Goal: Information Seeking & Learning: Learn about a topic

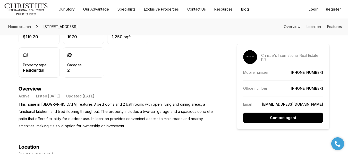
scroll to position [185, 0]
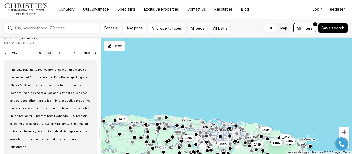
scroll to position [994, 0]
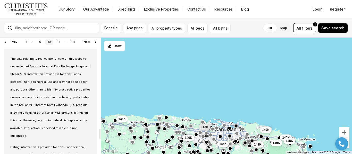
drag, startPoint x: 101, startPoint y: 44, endPoint x: 98, endPoint y: 134, distance: 90.6
click at [98, 134] on div at bounding box center [99, 96] width 3 height 117
click at [59, 42] on link "11" at bounding box center [58, 42] width 7 height 6
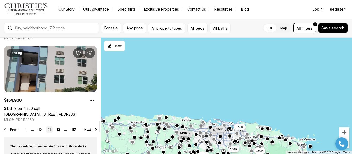
scroll to position [916, 0]
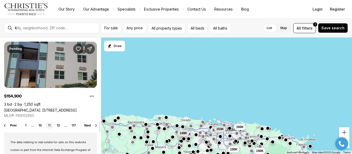
click at [65, 108] on link "Road #2 AVE. HIGUILLAR #112, DORADO PR, 00646" at bounding box center [40, 110] width 73 height 4
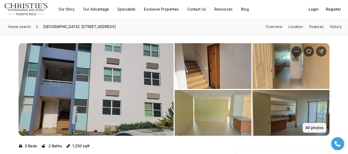
click at [312, 125] on button "All photos" at bounding box center [314, 128] width 24 height 10
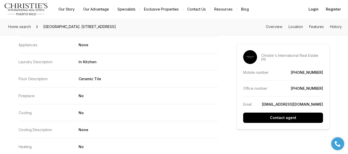
scroll to position [710, 0]
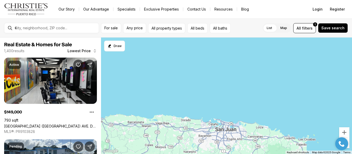
scroll to position [916, 0]
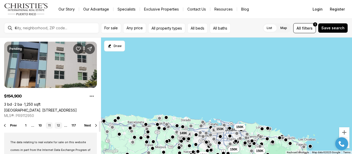
click at [59, 124] on link "12" at bounding box center [58, 126] width 7 height 6
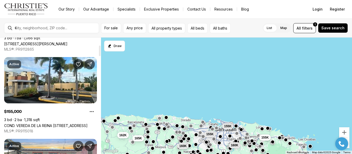
scroll to position [93, 0]
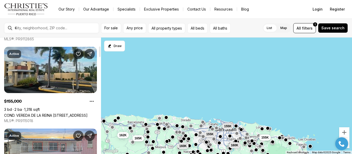
click at [60, 113] on link "COND. VEREDA DE LA REINA [STREET_ADDRESS]" at bounding box center [45, 115] width 83 height 4
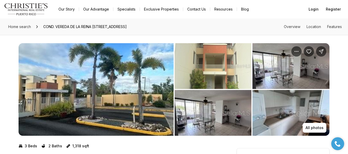
click at [156, 92] on img "View image gallery" at bounding box center [96, 89] width 155 height 93
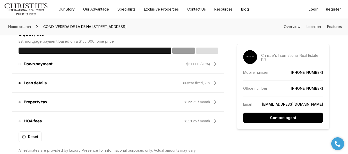
scroll to position [432, 0]
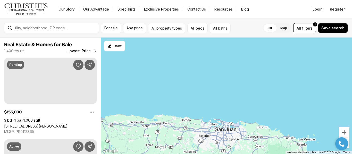
scroll to position [93, 0]
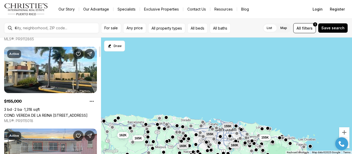
click at [99, 56] on div at bounding box center [100, 52] width 2 height 11
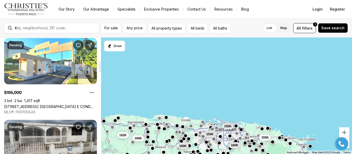
scroll to position [254, 0]
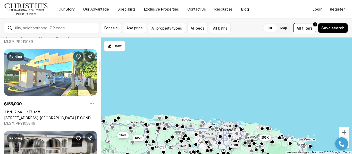
drag, startPoint x: 99, startPoint y: 56, endPoint x: 100, endPoint y: 70, distance: 14.7
click at [100, 70] on div at bounding box center [100, 66] width 2 height 11
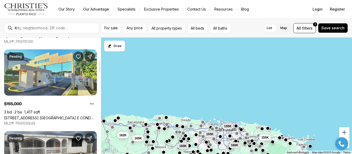
click at [63, 116] on link "[STREET_ADDRESS] [GEOGRAPHIC_DATA] E COND. [STREET_ADDRESS]" at bounding box center [50, 118] width 93 height 4
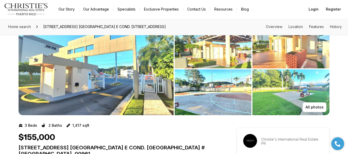
scroll to position [31, 0]
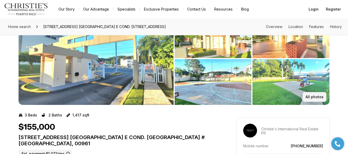
click at [319, 95] on p "All photos" at bounding box center [314, 97] width 18 height 4
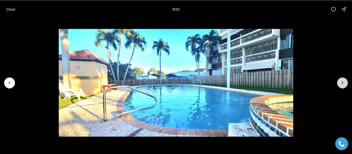
click at [343, 84] on icon "Next slide" at bounding box center [342, 82] width 5 height 5
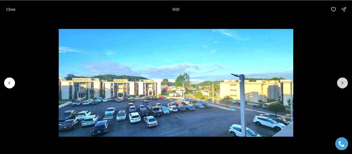
click at [343, 84] on icon "Next slide" at bounding box center [342, 82] width 5 height 5
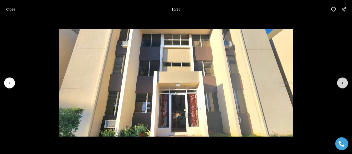
click at [343, 84] on icon "Next slide" at bounding box center [342, 82] width 5 height 5
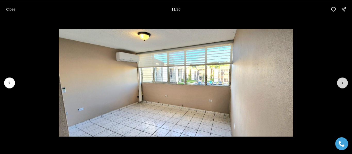
click at [343, 84] on icon "Next slide" at bounding box center [342, 82] width 5 height 5
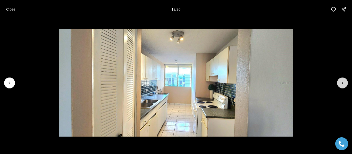
click at [343, 84] on icon "Next slide" at bounding box center [342, 82] width 5 height 5
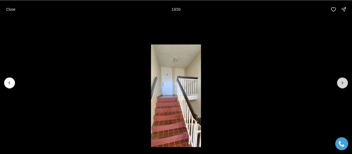
click at [343, 84] on icon "Next slide" at bounding box center [342, 82] width 5 height 5
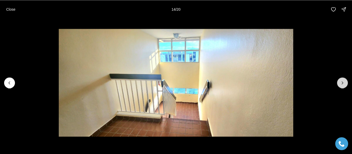
click at [343, 84] on icon "Next slide" at bounding box center [342, 82] width 5 height 5
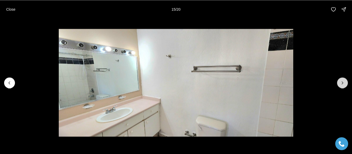
click at [343, 84] on icon "Next slide" at bounding box center [342, 82] width 5 height 5
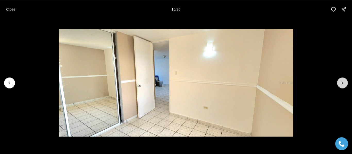
click at [343, 84] on icon "Next slide" at bounding box center [342, 82] width 5 height 5
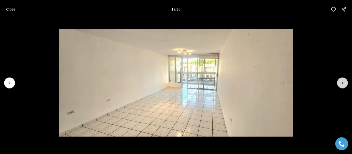
click at [343, 84] on icon "Next slide" at bounding box center [342, 82] width 5 height 5
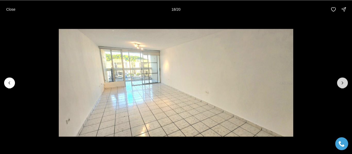
click at [343, 84] on icon "Next slide" at bounding box center [342, 82] width 5 height 5
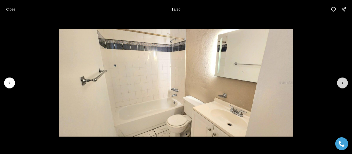
click at [343, 84] on icon "Next slide" at bounding box center [342, 82] width 5 height 5
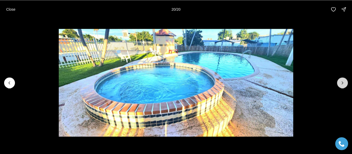
click at [343, 84] on div at bounding box center [342, 82] width 11 height 11
click at [12, 8] on p "Close" at bounding box center [10, 9] width 9 height 4
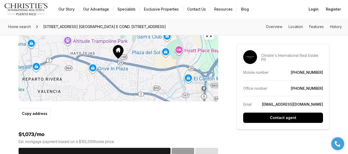
scroll to position [340, 0]
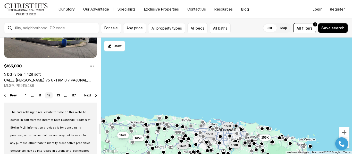
scroll to position [938, 0]
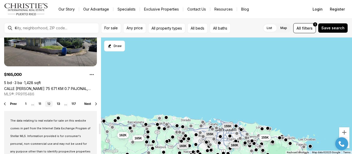
drag, startPoint x: 99, startPoint y: 65, endPoint x: 106, endPoint y: 128, distance: 62.7
click at [100, 128] on div at bounding box center [100, 129] width 2 height 11
click at [59, 103] on link "13" at bounding box center [58, 104] width 7 height 6
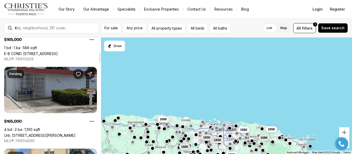
scroll to position [165, 0]
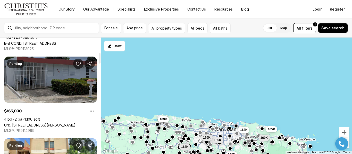
click at [66, 123] on link "Urb. [STREET_ADDRESS][PERSON_NAME]" at bounding box center [39, 125] width 71 height 4
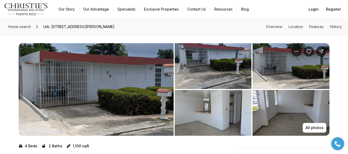
click at [80, 94] on img "View image gallery" at bounding box center [96, 89] width 155 height 93
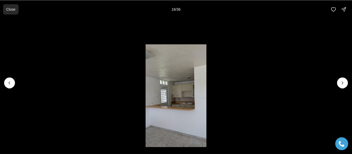
click at [7, 11] on p "Close" at bounding box center [10, 9] width 9 height 4
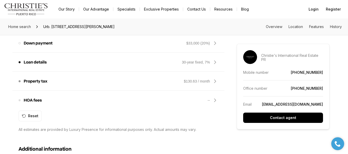
scroll to position [453, 0]
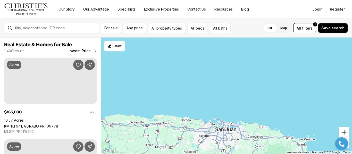
scroll to position [165, 0]
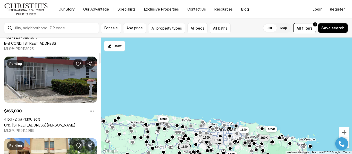
click at [99, 62] on div at bounding box center [100, 58] width 2 height 11
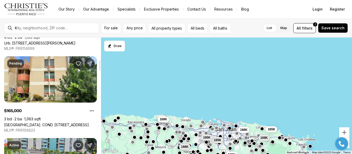
scroll to position [253, 0]
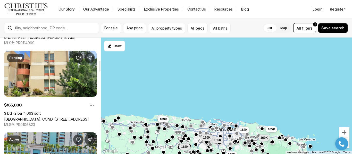
drag, startPoint x: 99, startPoint y: 62, endPoint x: 101, endPoint y: 70, distance: 8.2
click at [100, 70] on div at bounding box center [100, 66] width 2 height 11
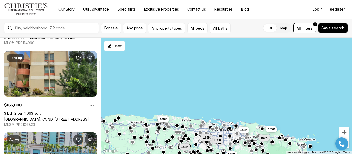
click at [66, 117] on link "[GEOGRAPHIC_DATA]. COND. [STREET_ADDRESS]" at bounding box center [46, 119] width 85 height 4
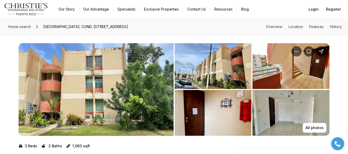
click at [85, 66] on img "View image gallery" at bounding box center [96, 89] width 155 height 93
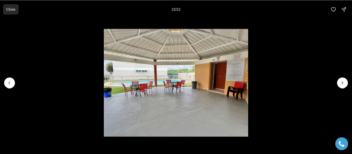
click at [11, 9] on p "Close" at bounding box center [10, 9] width 9 height 4
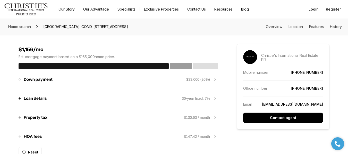
scroll to position [381, 0]
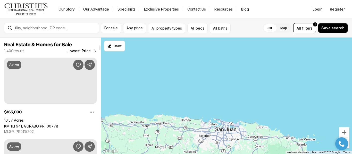
scroll to position [253, 0]
